Goal: Communication & Community: Answer question/provide support

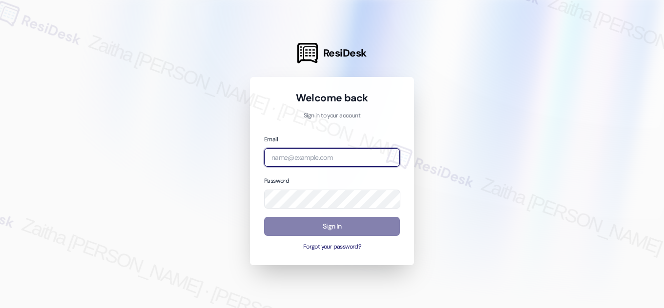
click at [309, 156] on input "email" at bounding box center [332, 157] width 136 height 19
type input "automated-surveys-[MEDICAL_DATA]_formerly_regency-zaitha.mae.[PERSON_NAME]@[MED…"
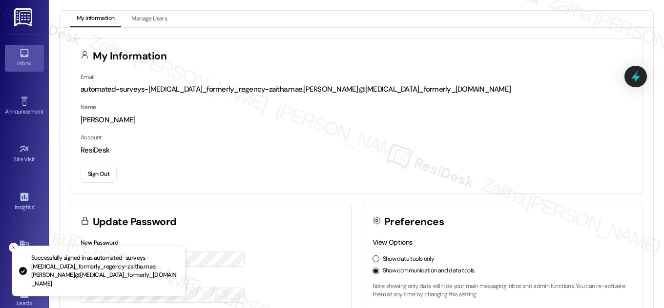
click at [23, 55] on icon at bounding box center [24, 53] width 11 height 11
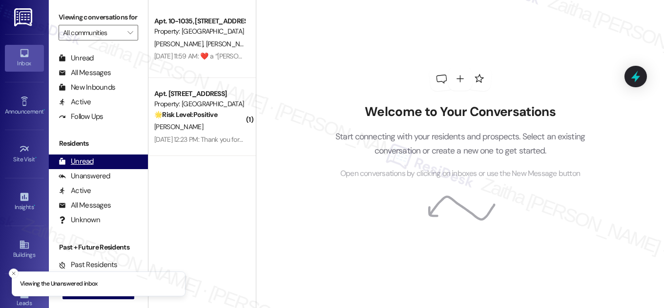
scroll to position [187, 0]
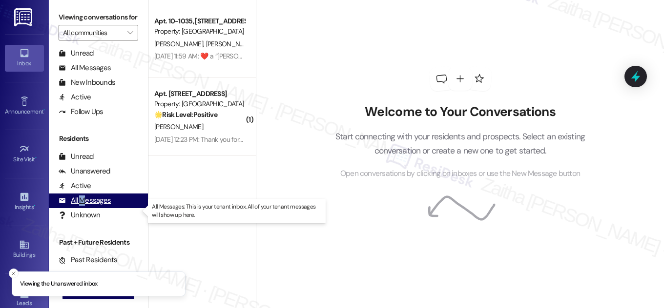
click at [83, 206] on div "All Messages" at bounding box center [85, 201] width 52 height 10
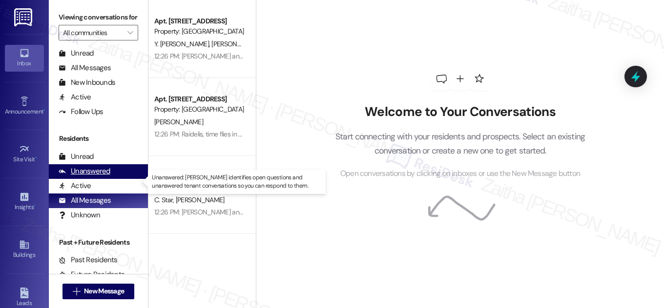
click at [95, 177] on div "Unanswered" at bounding box center [85, 171] width 52 height 10
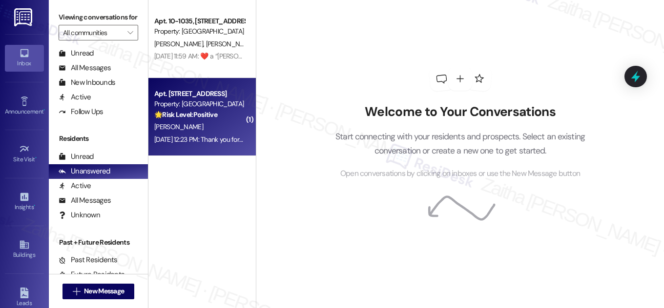
click at [213, 121] on div "[PERSON_NAME]" at bounding box center [199, 127] width 92 height 12
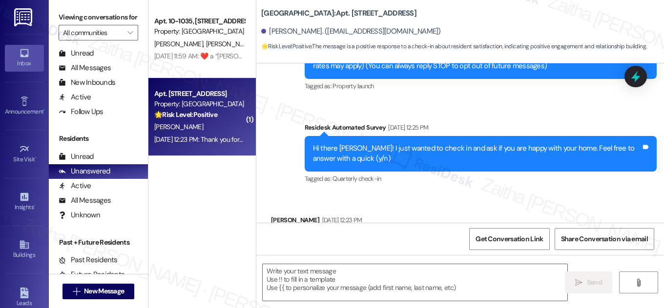
type textarea "Fetching suggested responses. Please feel free to read through the conversation…"
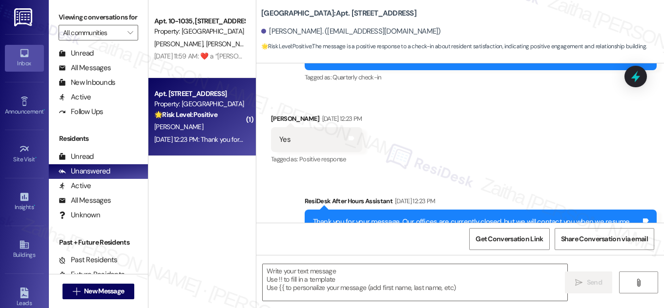
scroll to position [287, 0]
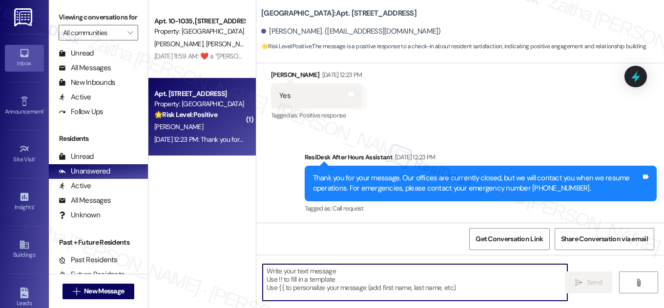
click at [323, 269] on textarea at bounding box center [415, 283] width 305 height 37
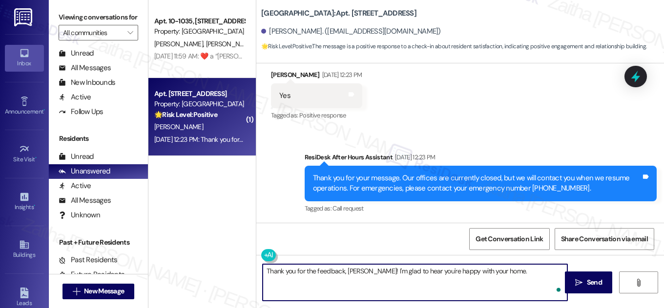
paste textarea "If you ever need anything, please don't hesitate to reach out. We're always her…"
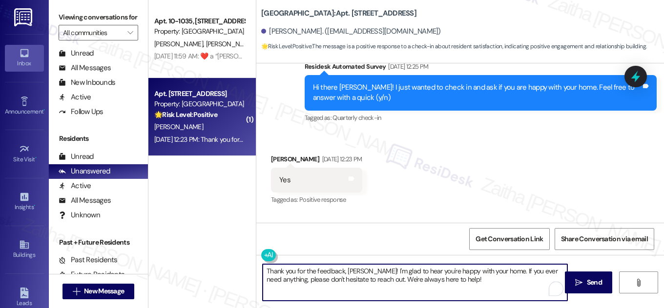
scroll to position [199, 0]
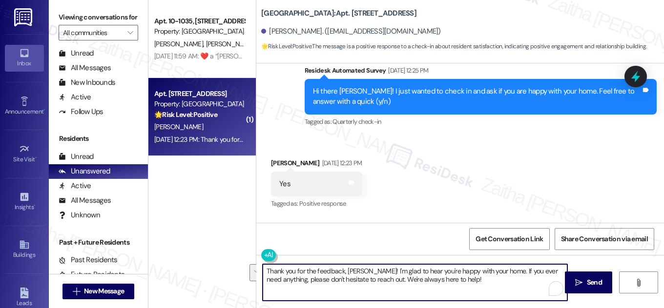
drag, startPoint x: 497, startPoint y: 270, endPoint x: 502, endPoint y: 291, distance: 21.7
click at [501, 291] on textarea "Thank you for the feedback, [PERSON_NAME]! I'm glad to hear you're happy with y…" at bounding box center [415, 283] width 305 height 37
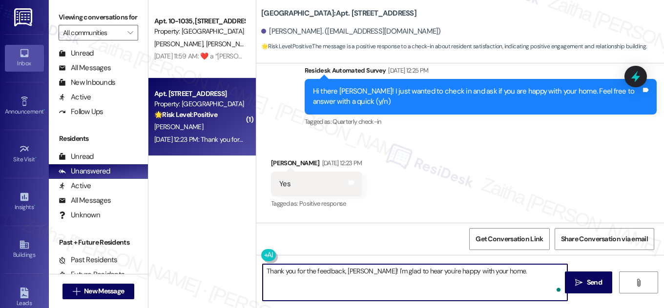
paste textarea "If there's anything we can do to make it even better, please let us know. We're…"
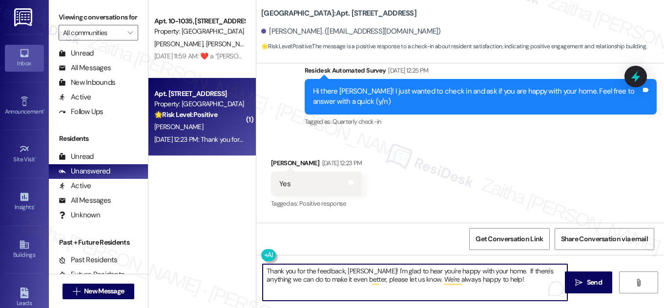
click at [498, 268] on textarea "Thank you for the feedback, [PERSON_NAME]! I'm glad to hear you're happy with y…" at bounding box center [415, 283] width 305 height 37
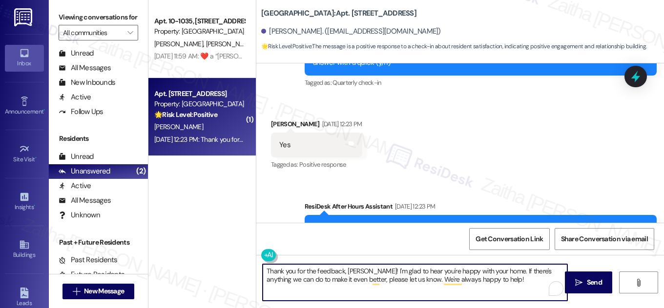
scroll to position [287, 0]
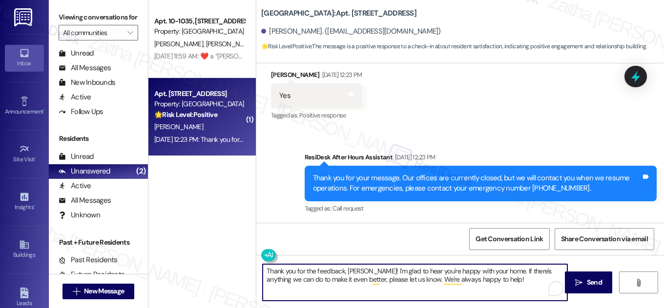
click at [490, 284] on textarea "Thank you for the feedback, [PERSON_NAME]! I'm glad to hear you're happy with y…" at bounding box center [415, 283] width 305 height 37
paste textarea "Could I ask a quick favor? If you don’t mind, would you be willing to share you…"
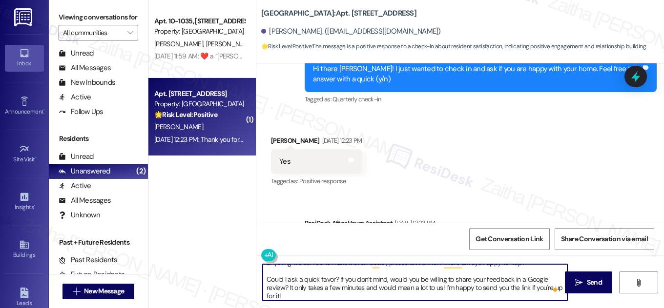
scroll to position [243, 0]
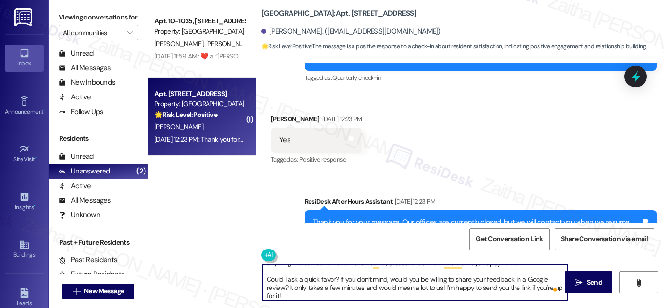
click at [482, 278] on textarea "Thank you for the feedback, [PERSON_NAME]! I'm glad to hear you're happy with y…" at bounding box center [415, 283] width 305 height 37
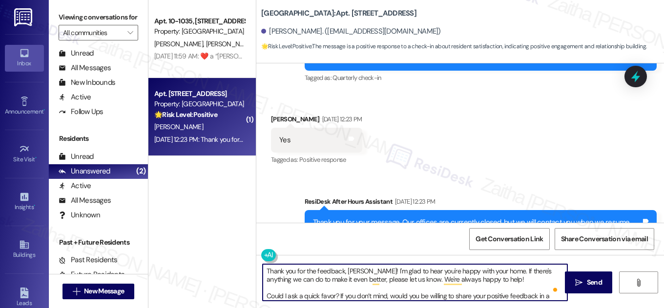
scroll to position [27, 0]
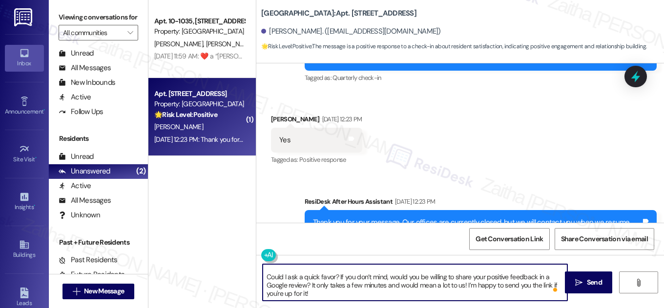
click at [377, 286] on textarea "Thank you for the feedback, [PERSON_NAME]! I'm glad to hear you're happy with y…" at bounding box center [415, 283] width 305 height 37
type textarea "Thank you for the feedback, [PERSON_NAME]! I'm glad to hear you're happy with y…"
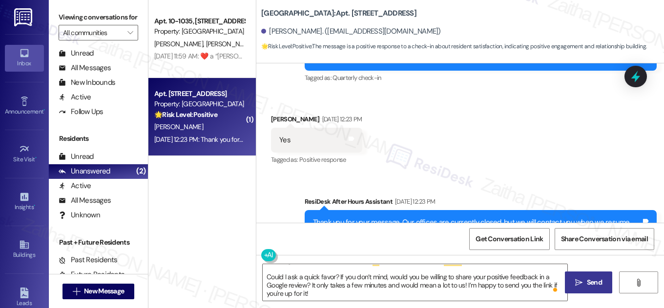
click at [582, 281] on span " Send" at bounding box center [588, 283] width 31 height 10
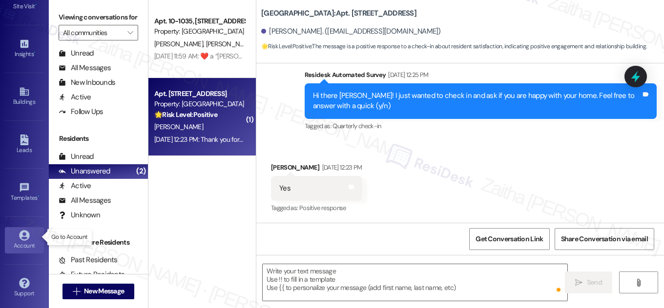
click at [23, 241] on div "Account" at bounding box center [24, 246] width 49 height 10
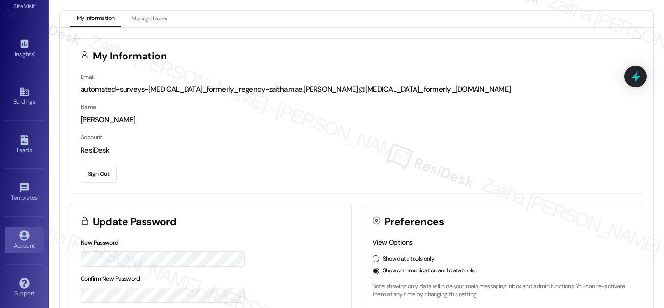
click at [98, 171] on button "Sign Out" at bounding box center [99, 174] width 36 height 17
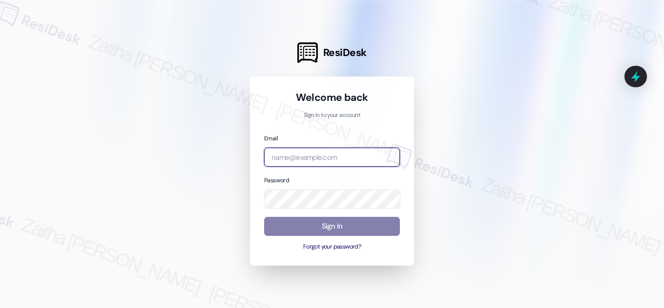
click at [314, 160] on input "email" at bounding box center [332, 157] width 136 height 19
type input "automated-surveys-park_properties-zaitha.mae.[PERSON_NAME]@park_[DOMAIN_NAME]"
